Goal: Transaction & Acquisition: Purchase product/service

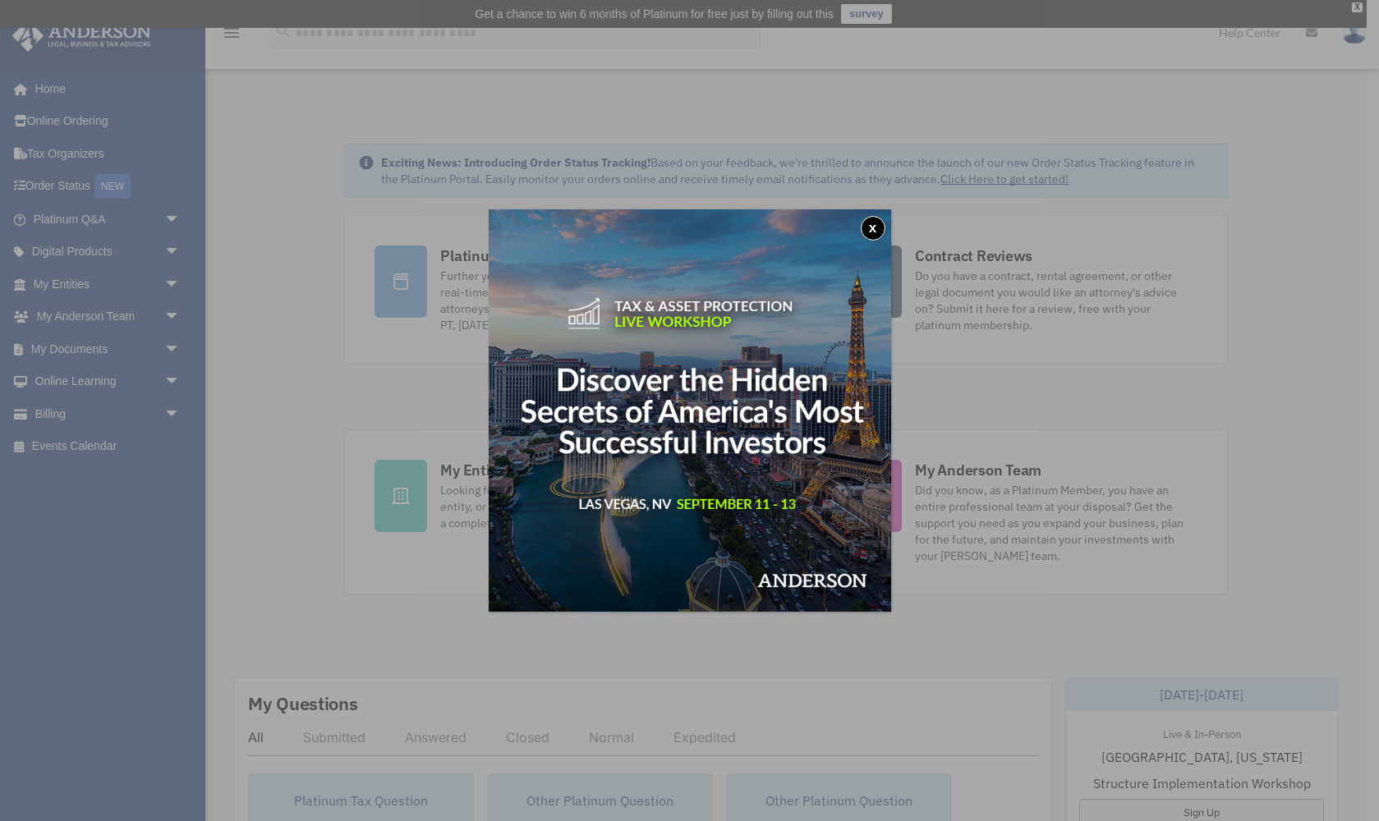
click at [868, 228] on button "x" at bounding box center [873, 228] width 25 height 25
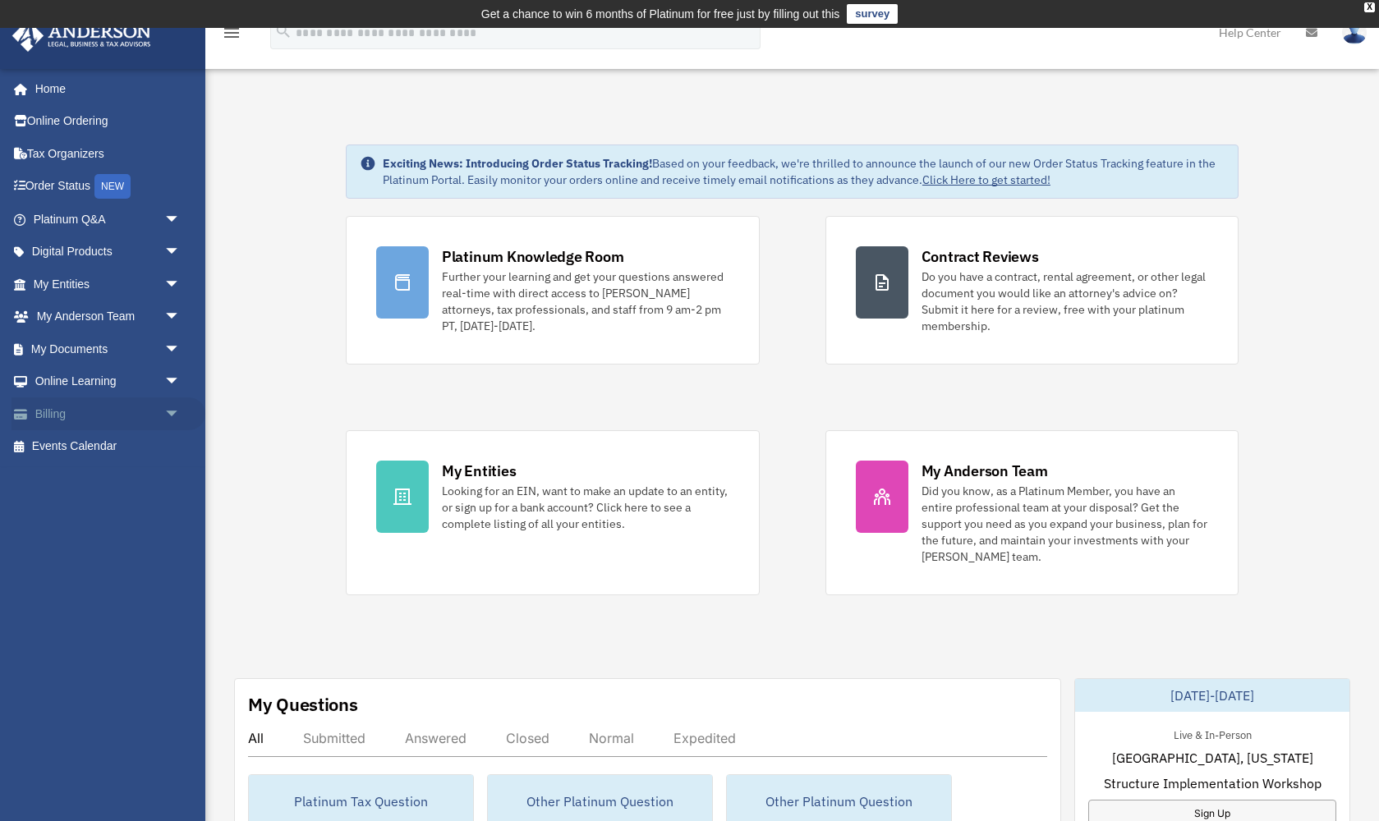
click at [110, 410] on link "Billing arrow_drop_down" at bounding box center [108, 414] width 194 height 33
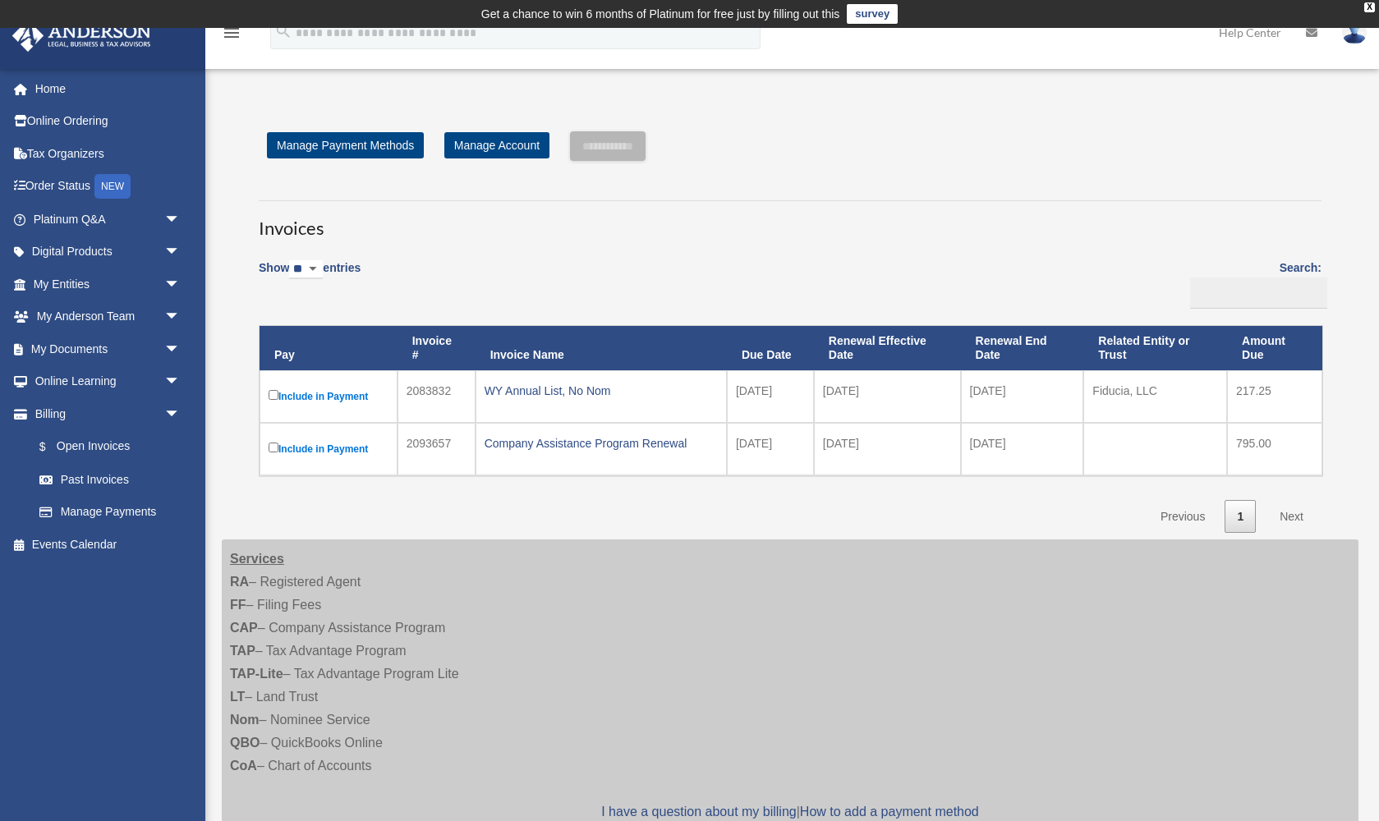
click at [346, 393] on label "Include in Payment" at bounding box center [329, 397] width 120 height 20
click at [566, 388] on div "WY Annual List, No Nom" at bounding box center [601, 390] width 233 height 23
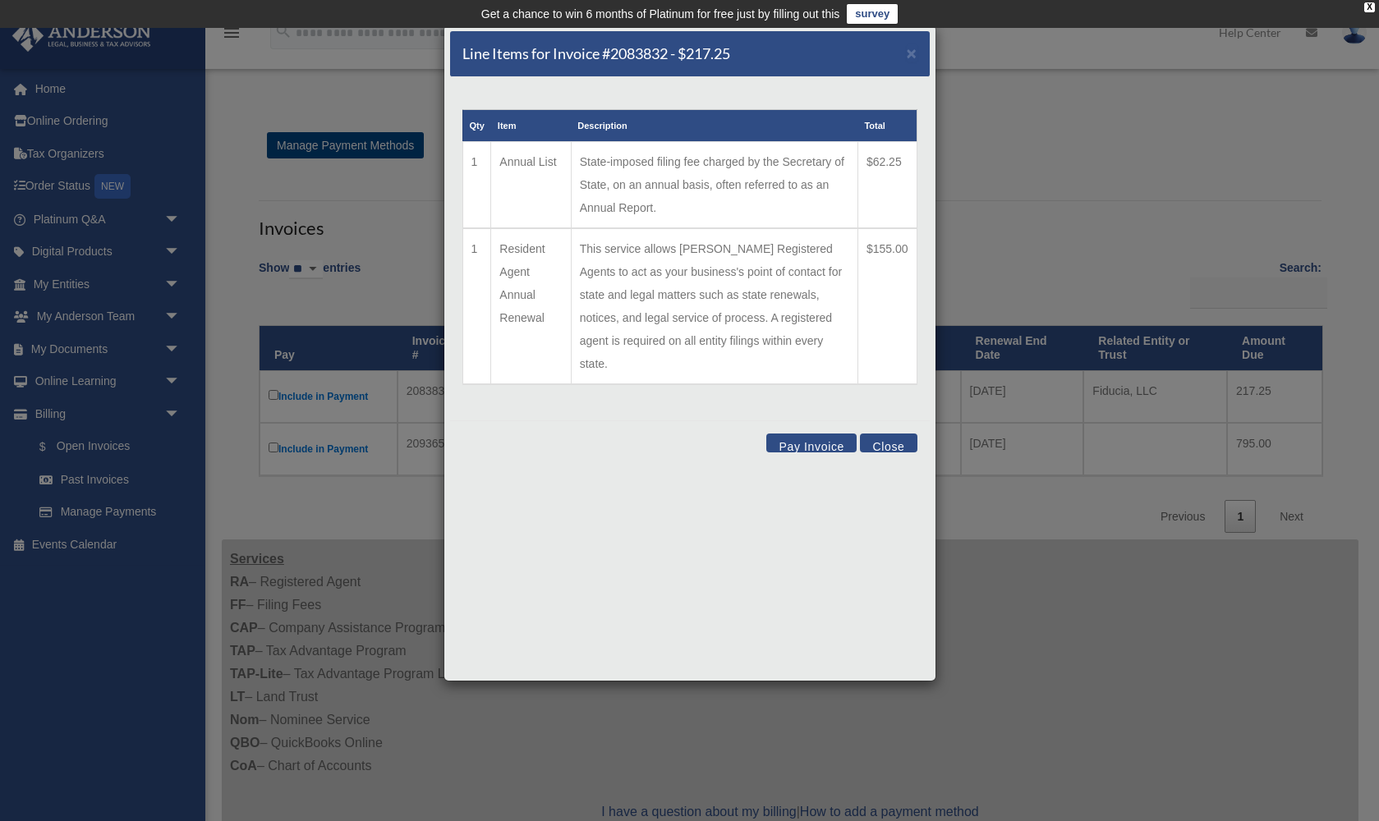
click at [816, 434] on button "Pay Invoice" at bounding box center [811, 443] width 90 height 19
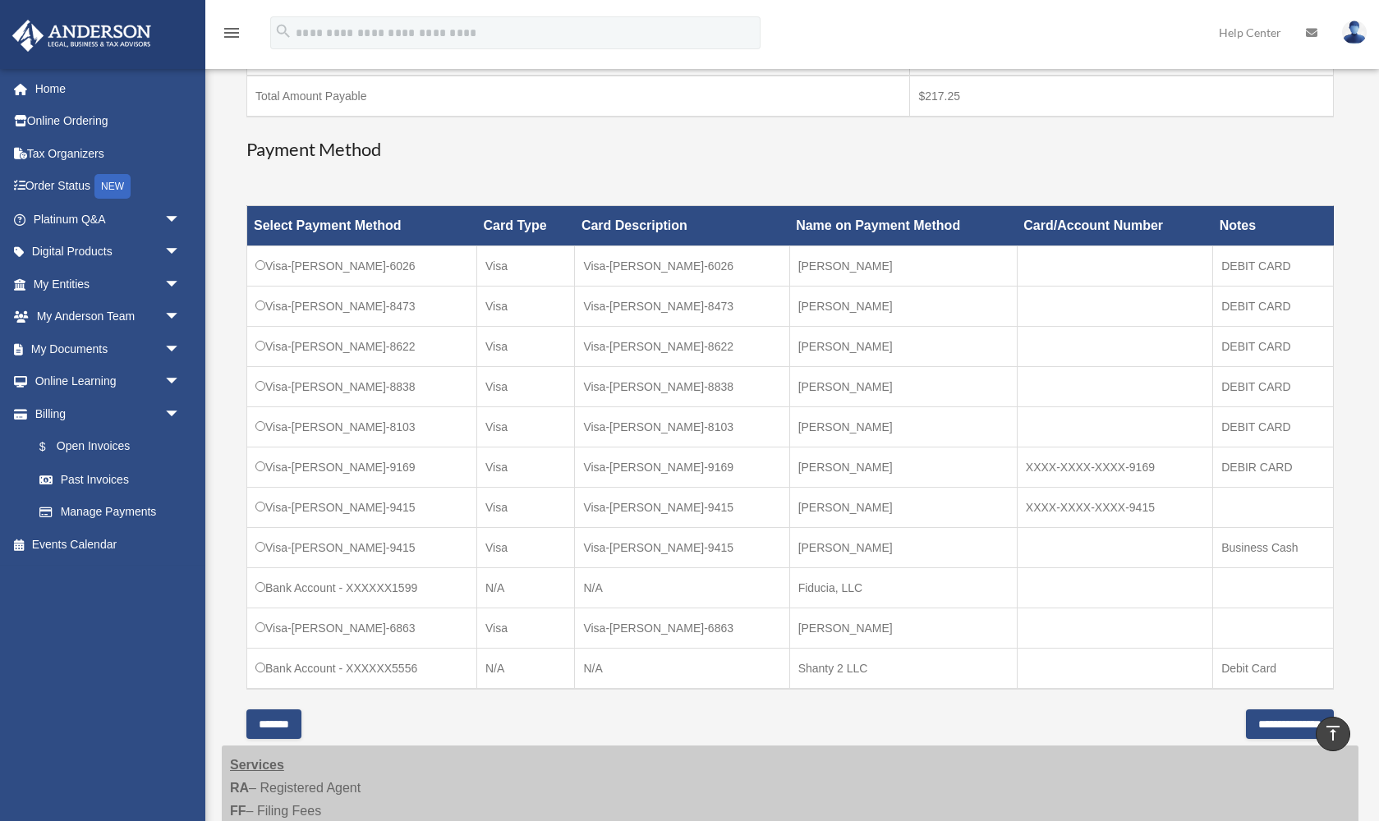
scroll to position [418, 0]
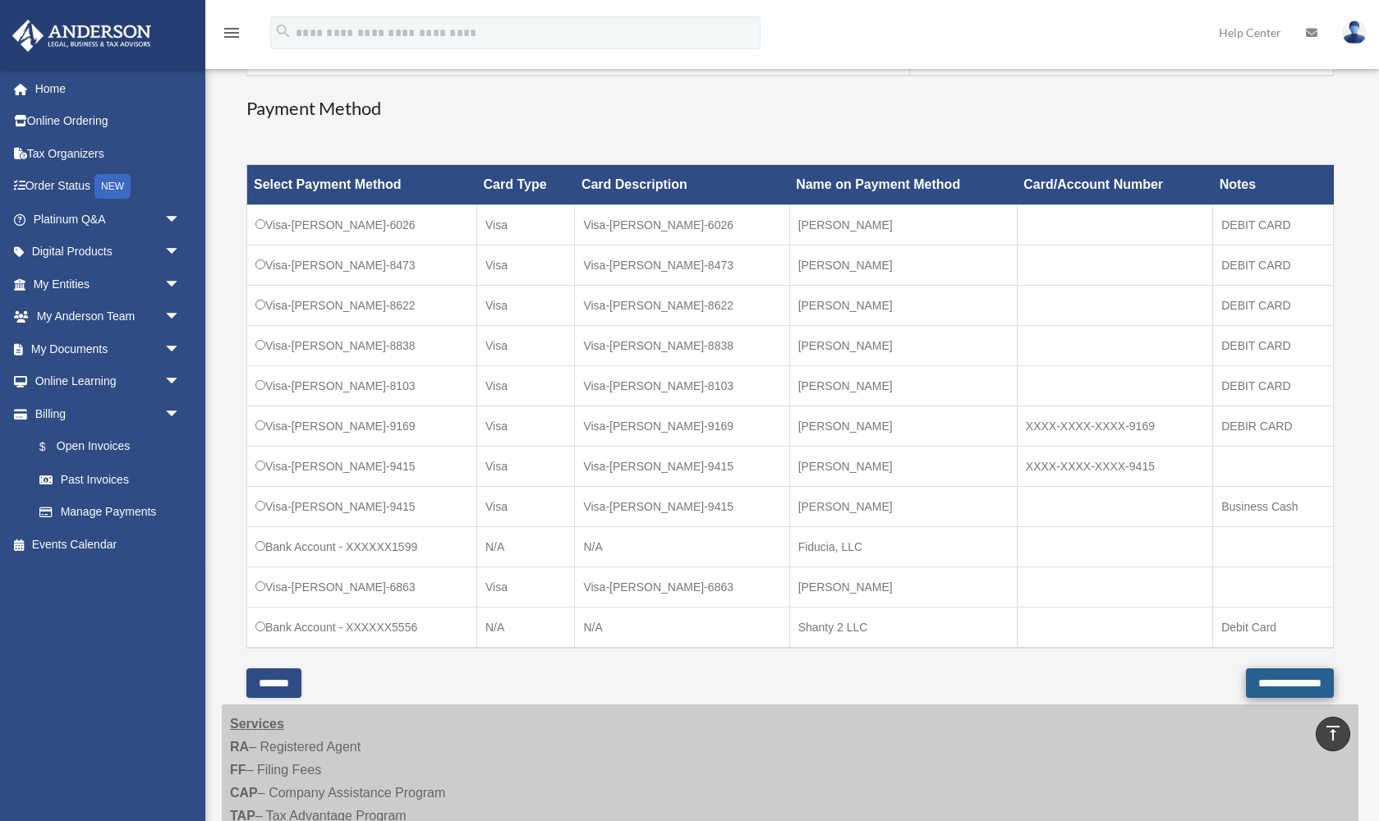
click at [1249, 681] on input "**********" at bounding box center [1290, 684] width 88 height 30
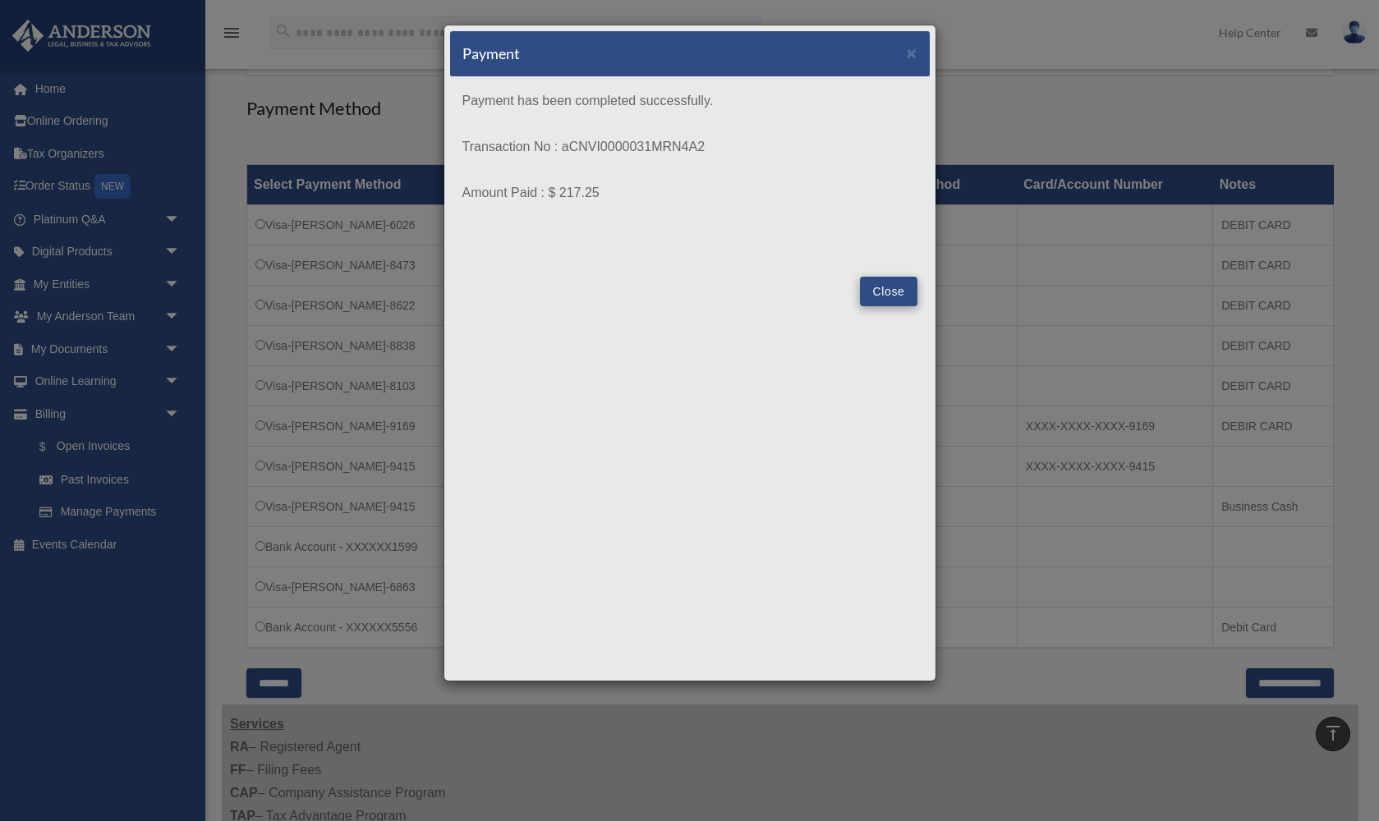
click at [890, 300] on button "Close" at bounding box center [888, 292] width 57 height 30
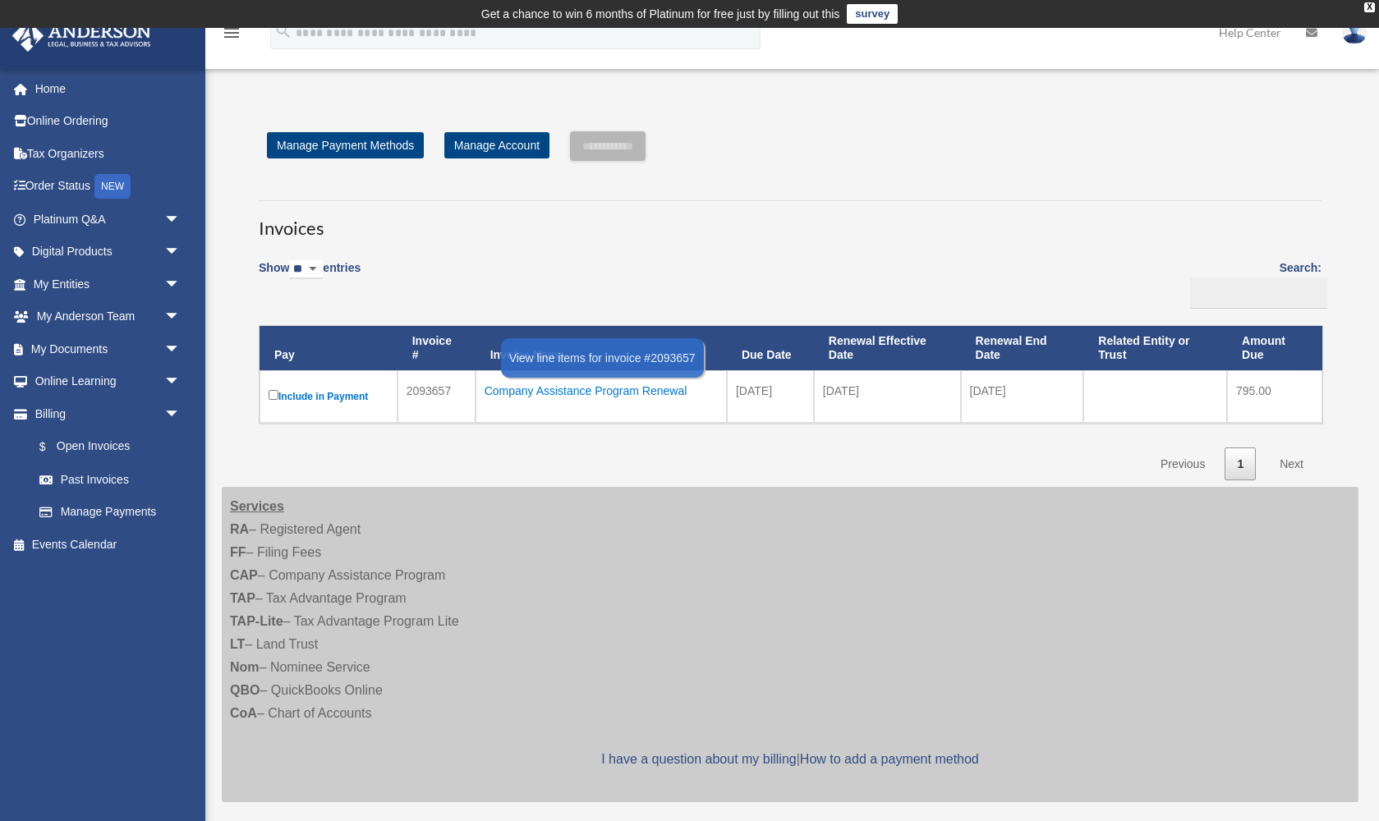
click at [628, 385] on div "Company Assistance Program Renewal" at bounding box center [601, 390] width 233 height 23
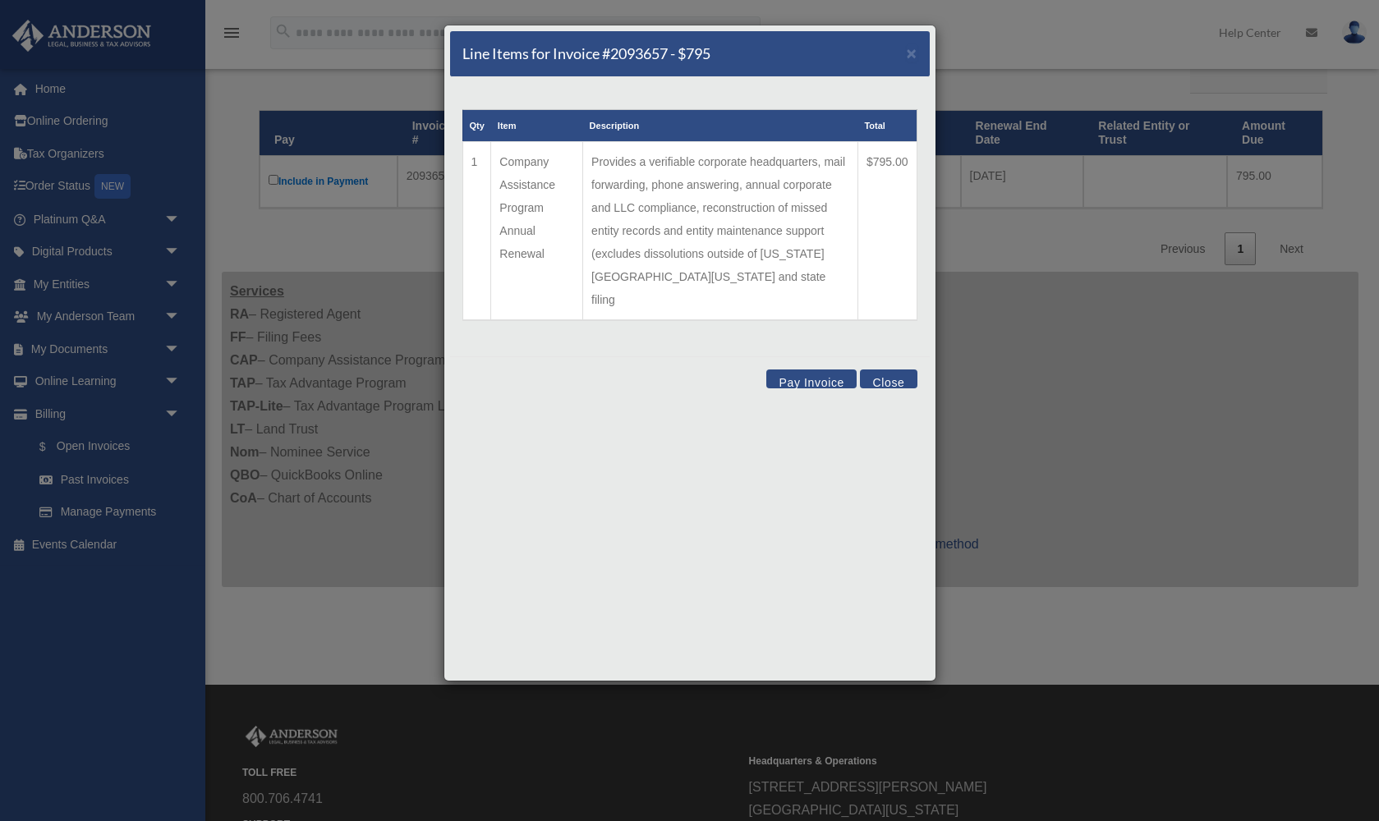
scroll to position [223, 0]
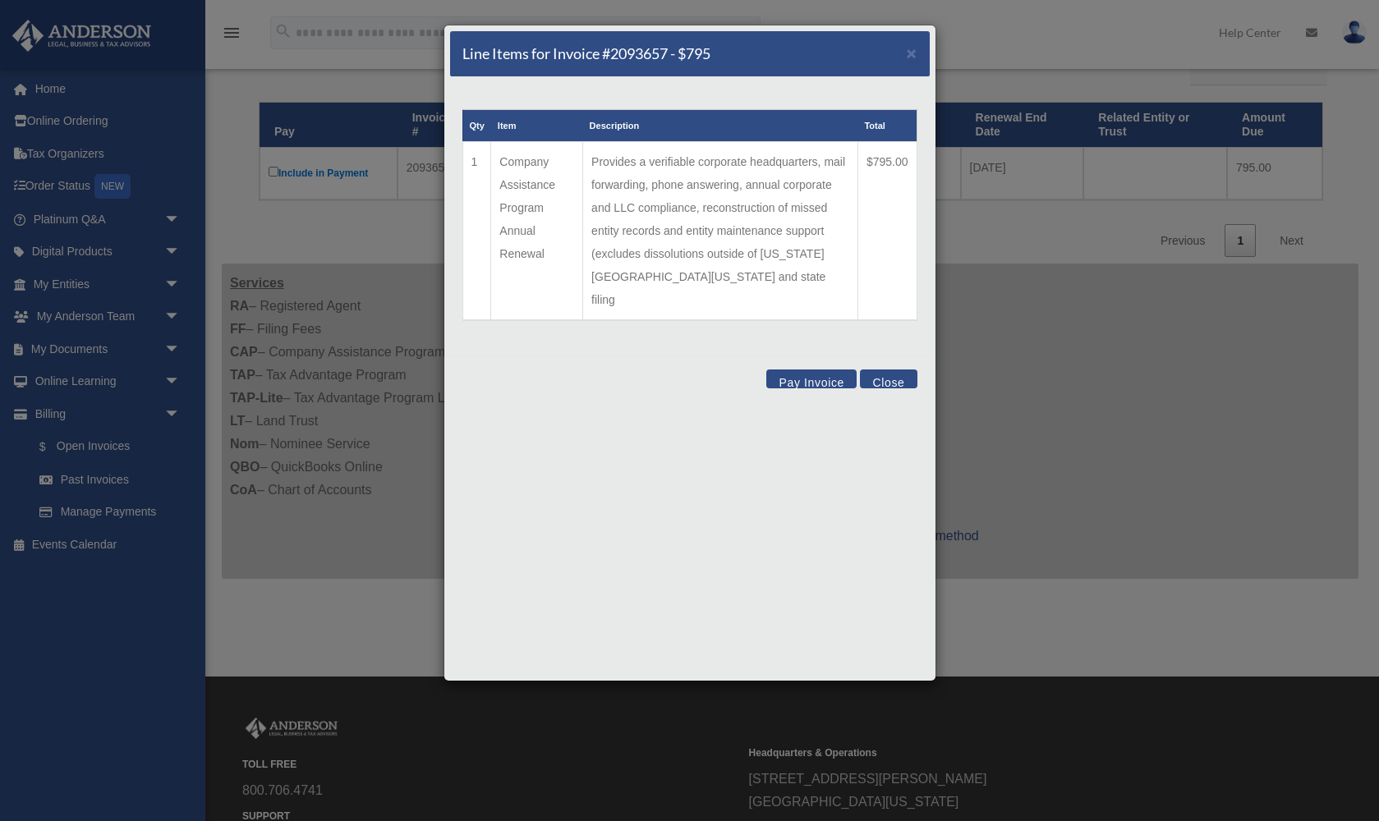
click at [902, 370] on button "Close" at bounding box center [888, 379] width 57 height 19
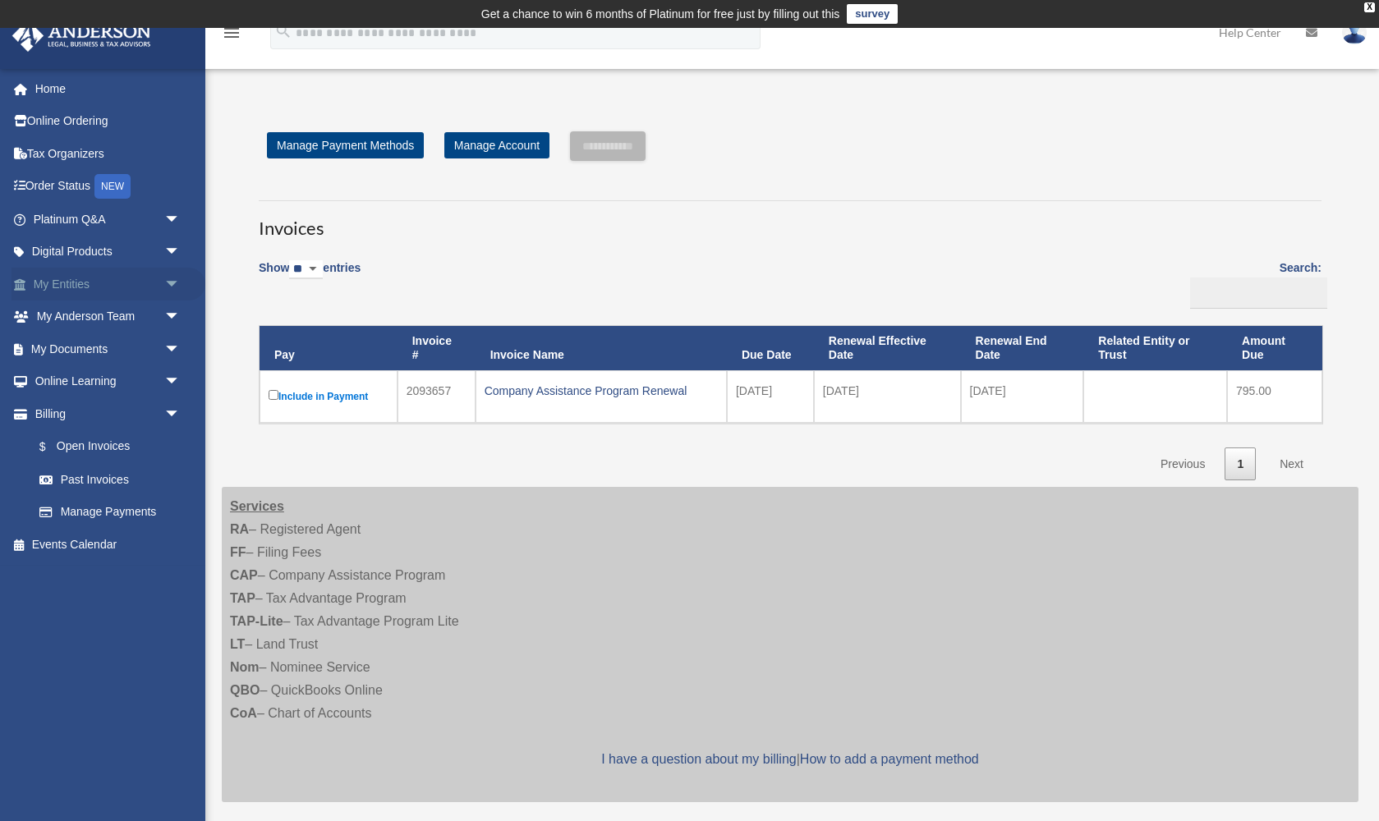
scroll to position [0, 1]
click at [164, 276] on span "arrow_drop_down" at bounding box center [180, 285] width 33 height 34
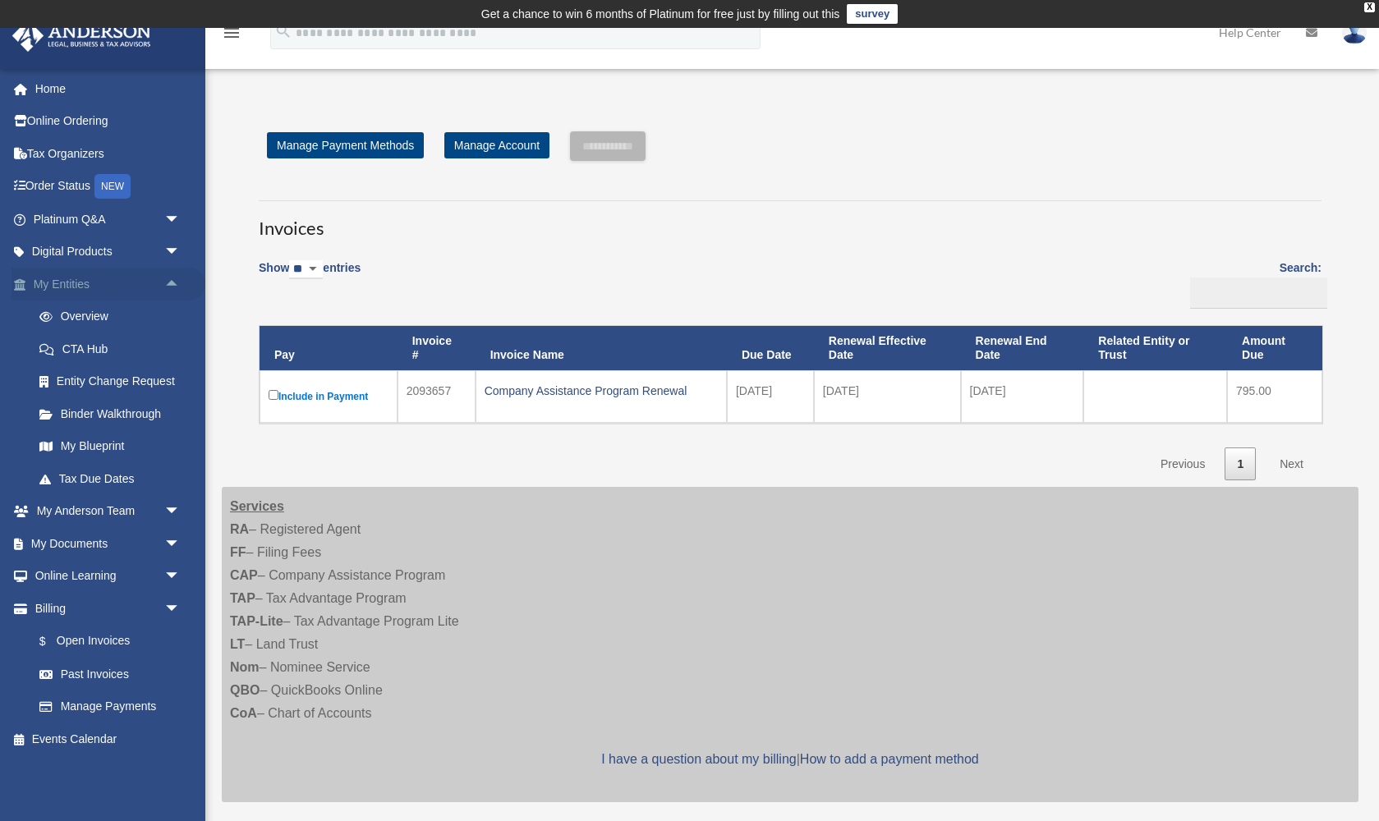
scroll to position [0, 0]
click at [101, 314] on link "Overview" at bounding box center [114, 317] width 182 height 33
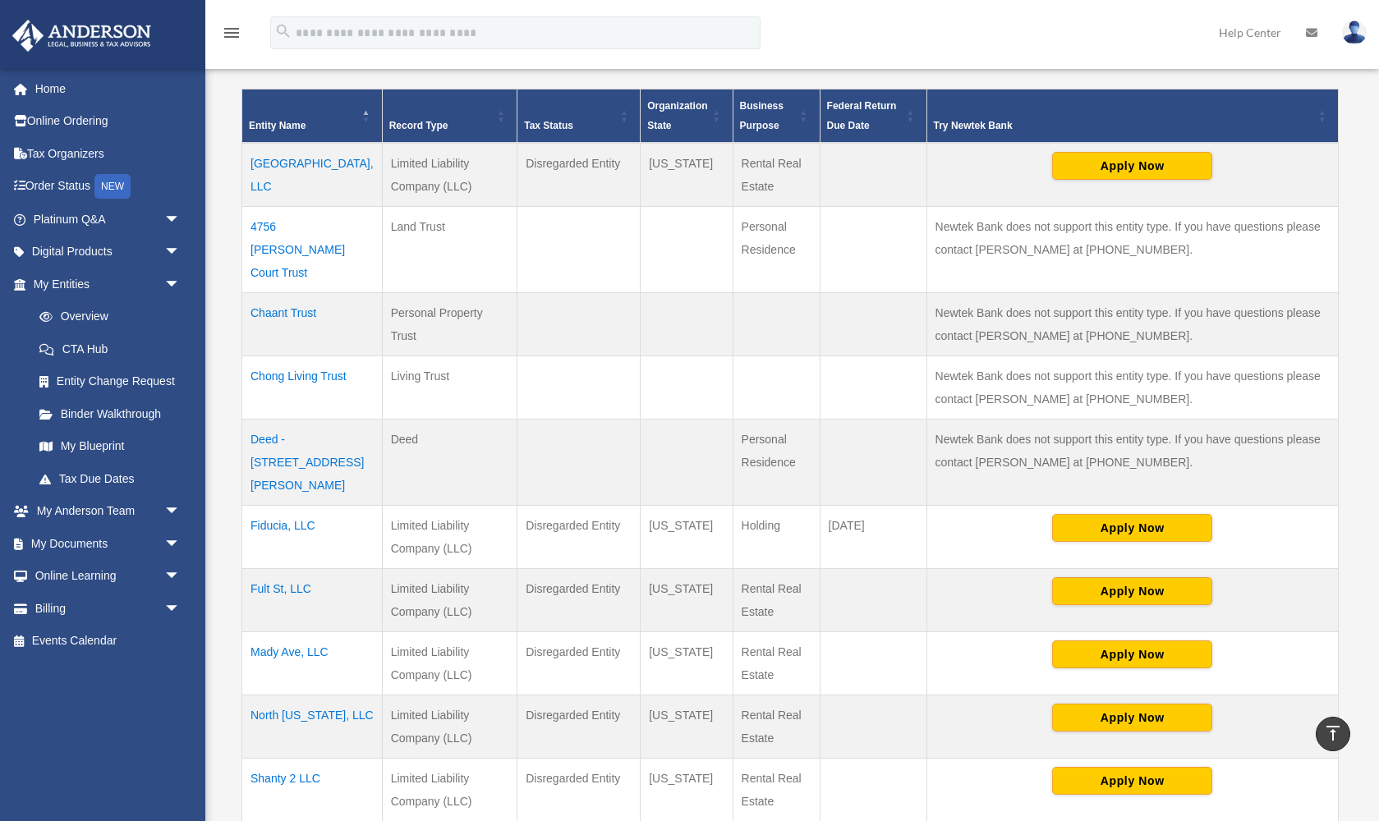
scroll to position [360, 0]
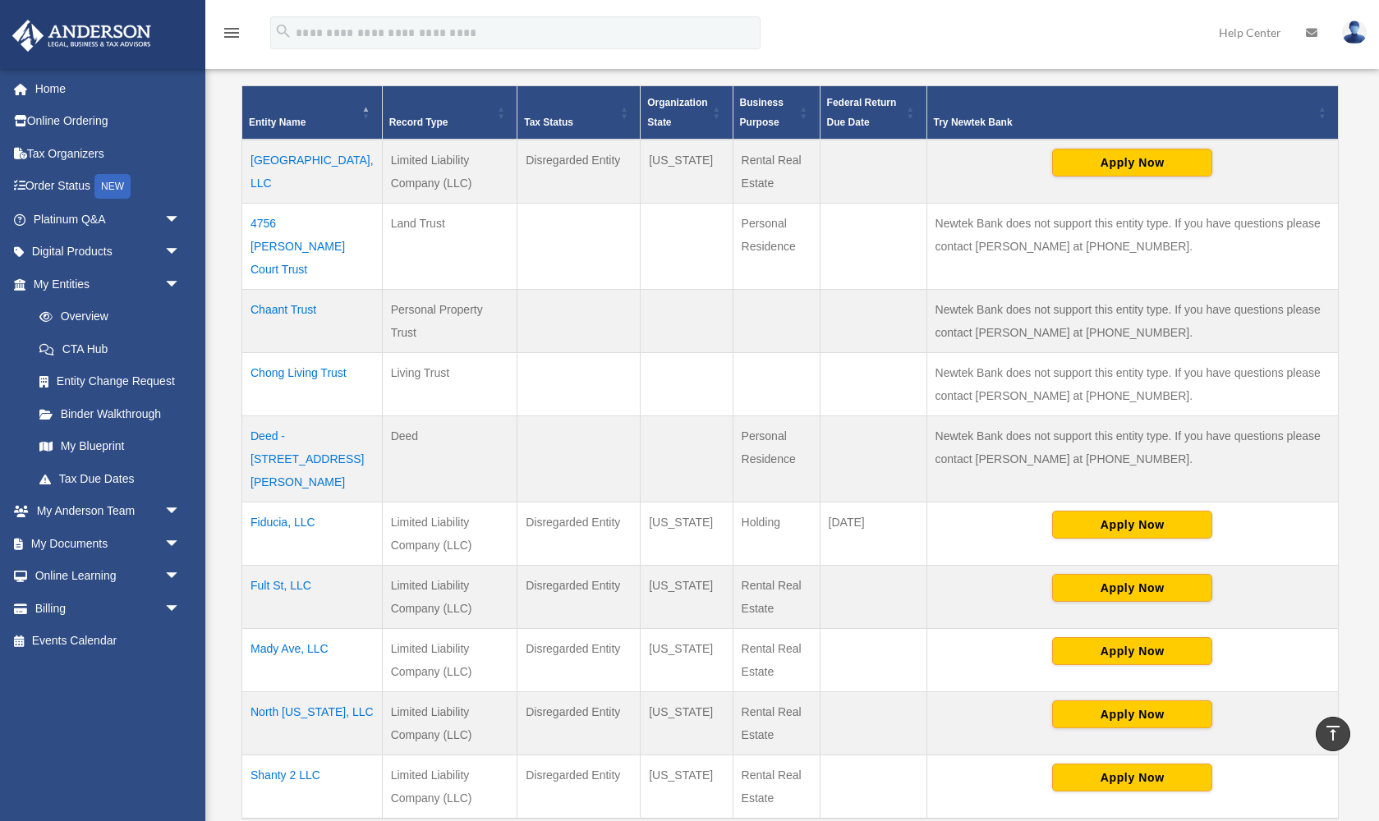
click at [292, 424] on td "Deed - 4756 Harrod Court" at bounding box center [312, 459] width 140 height 86
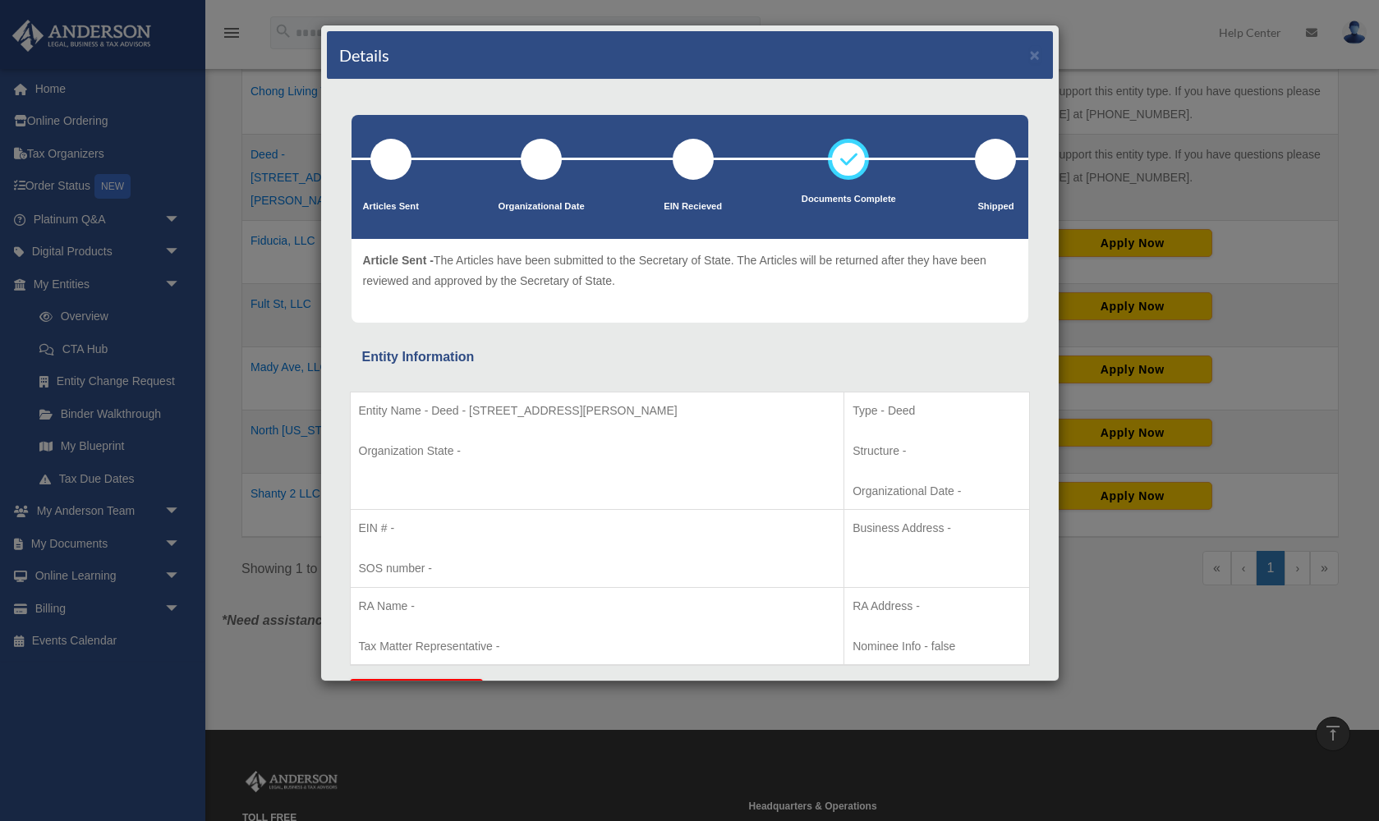
scroll to position [0, 0]
click at [996, 165] on div at bounding box center [995, 159] width 41 height 41
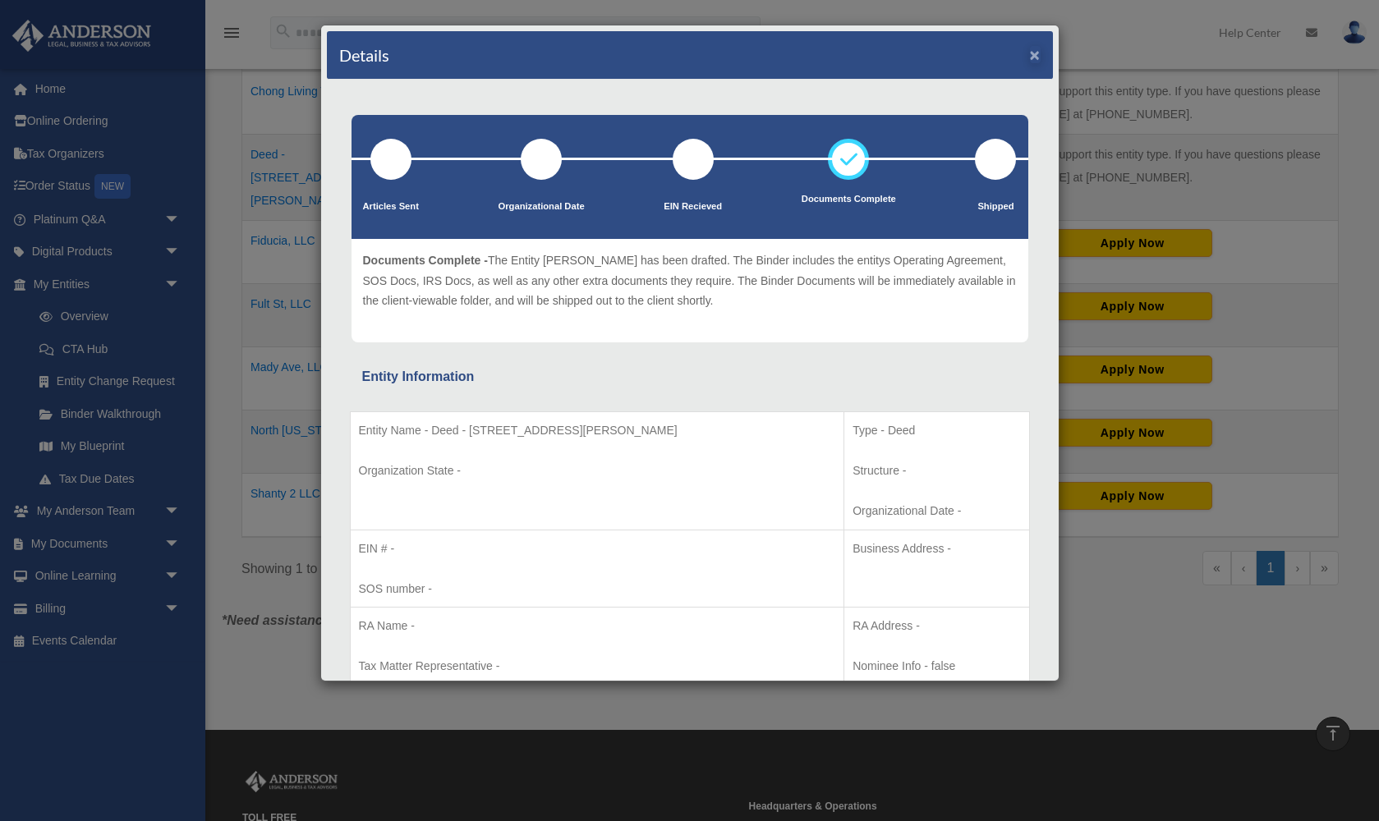
click at [1034, 60] on button "×" at bounding box center [1035, 54] width 11 height 17
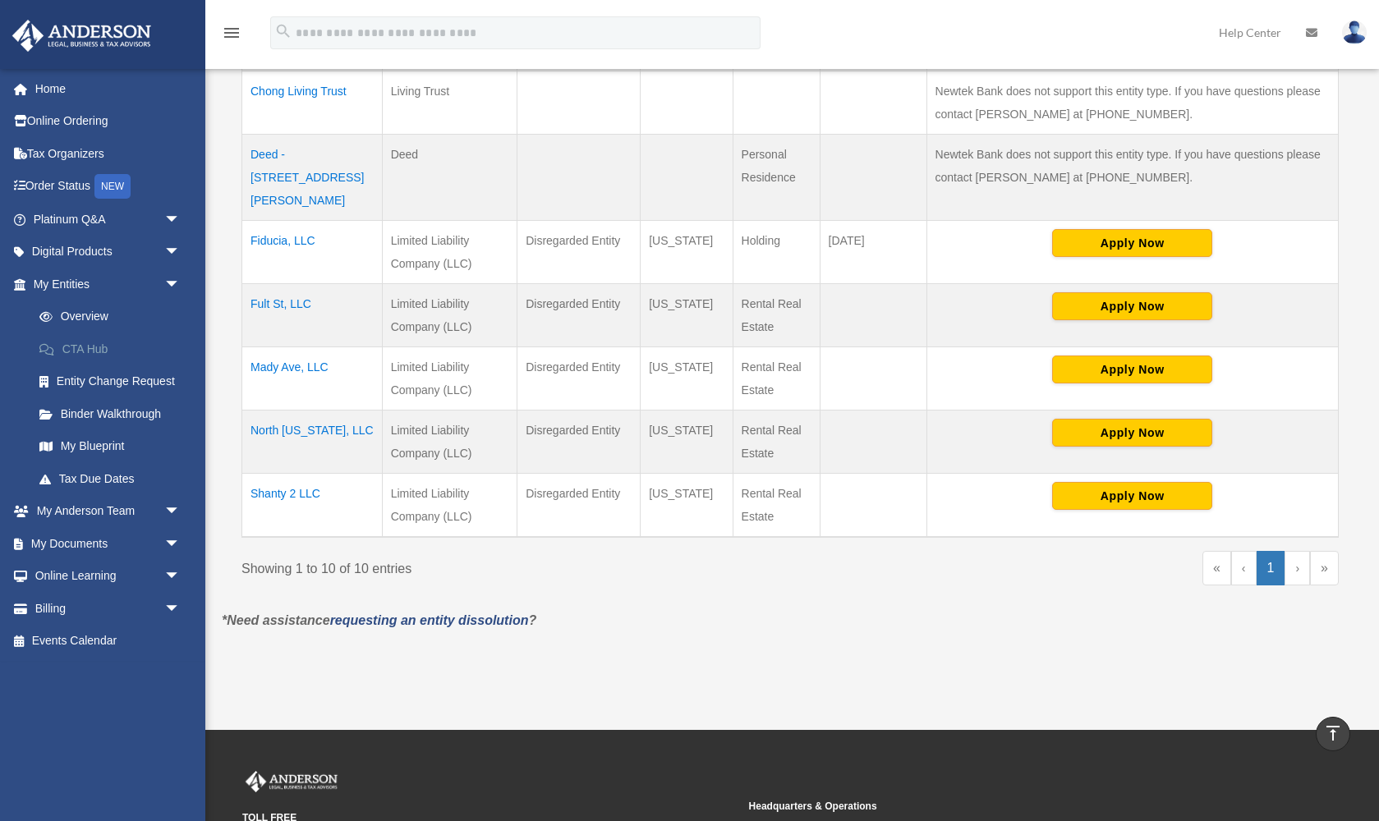
click at [88, 347] on link "CTA Hub" at bounding box center [114, 349] width 182 height 33
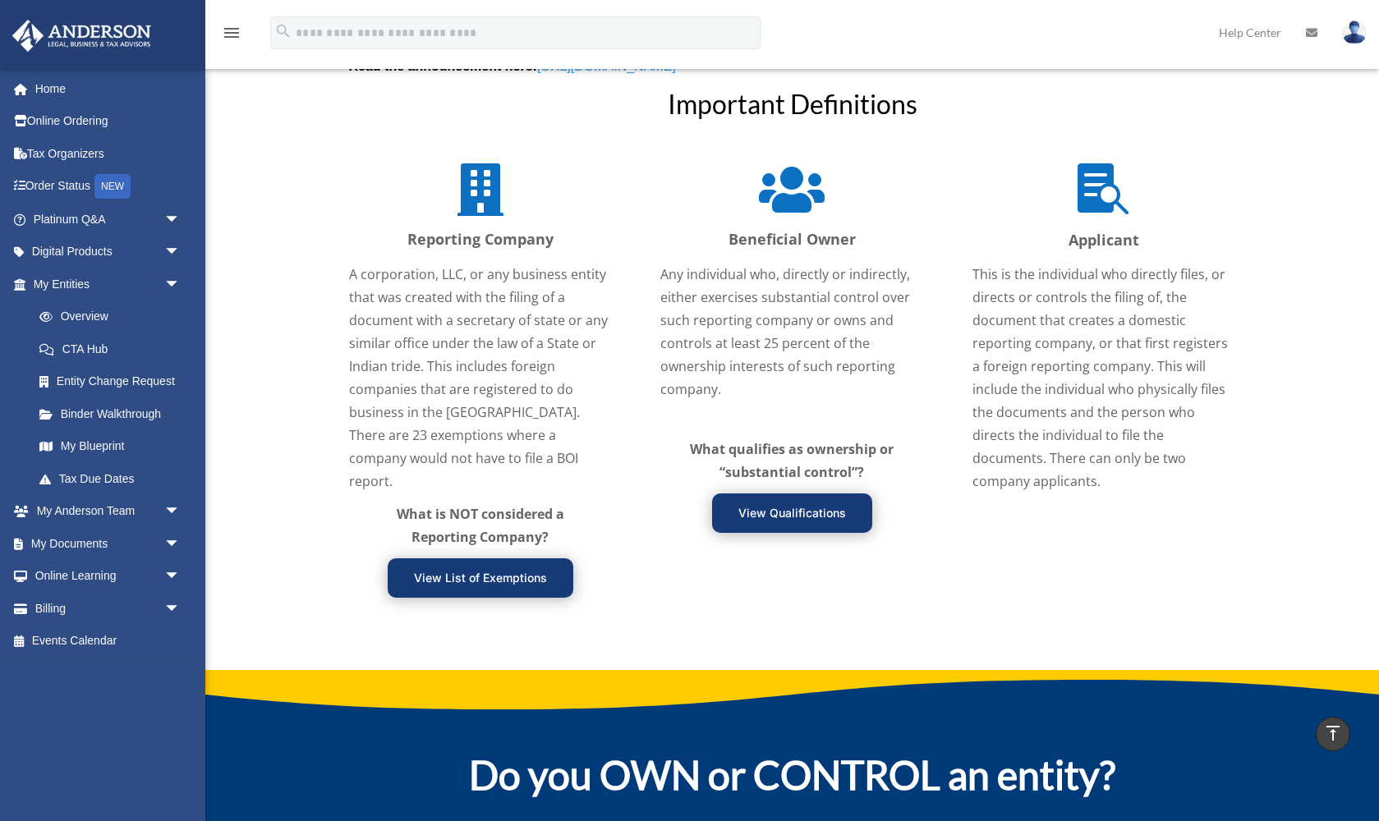
scroll to position [1924, 0]
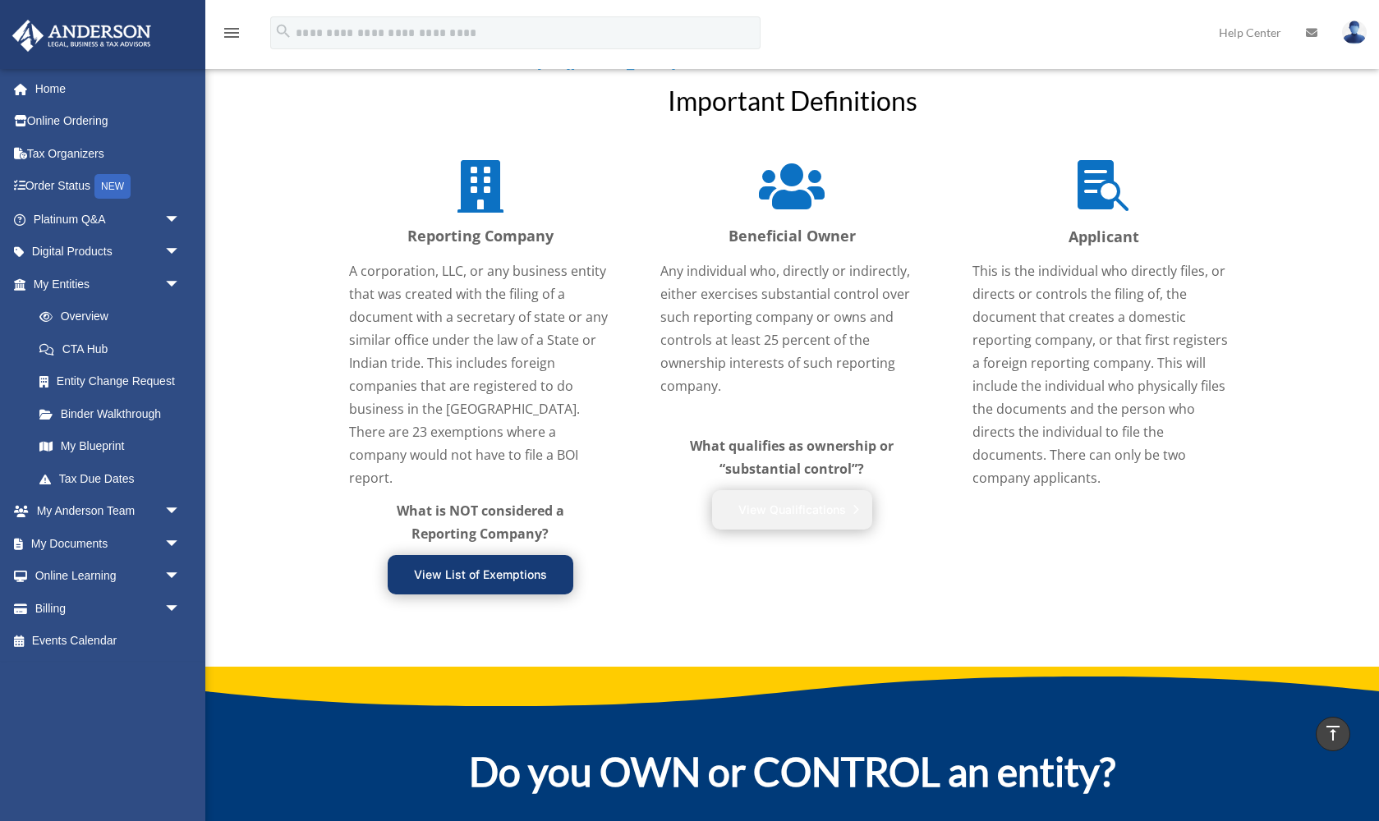
click at [804, 530] on link "View Qualifications" at bounding box center [792, 509] width 160 height 39
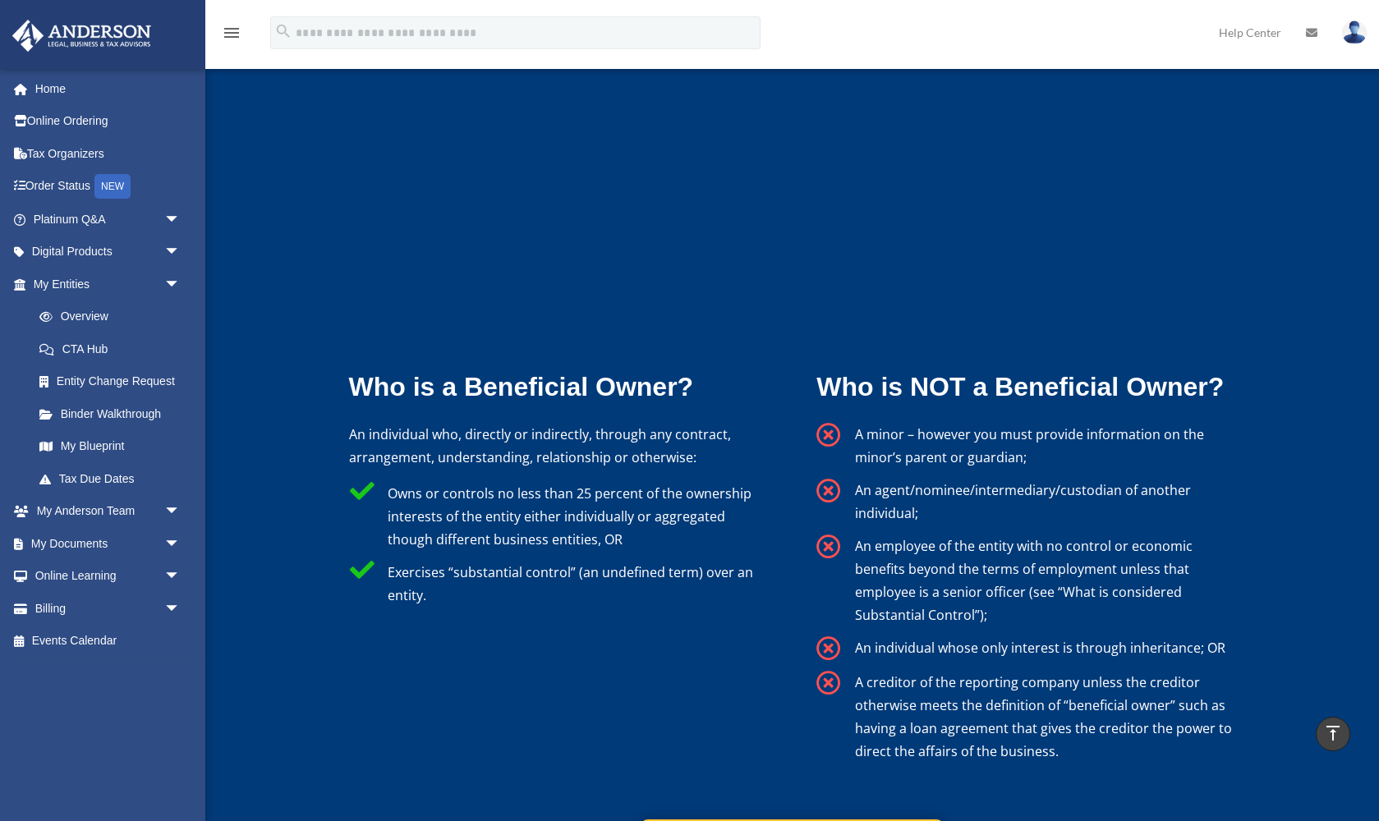
scroll to position [3032, 0]
